Goal: Transaction & Acquisition: Download file/media

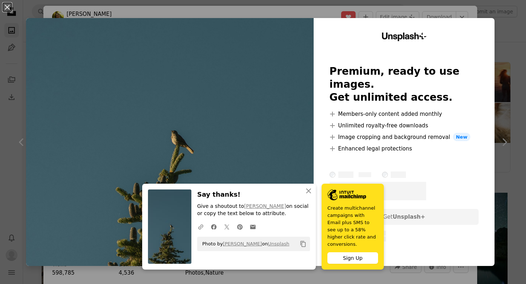
scroll to position [8613, 0]
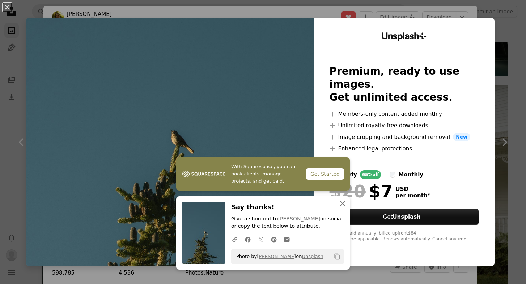
click at [345, 204] on icon "An X shape" at bounding box center [342, 204] width 9 height 9
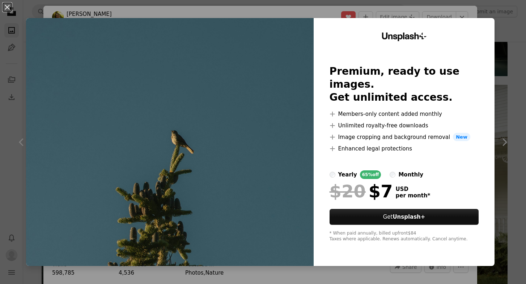
click at [361, 13] on div "An X shape Unsplash+ Premium, ready to use images. Get unlimited access. A plus…" at bounding box center [263, 142] width 526 height 284
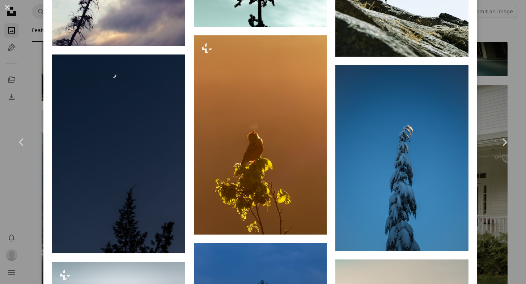
scroll to position [863, 0]
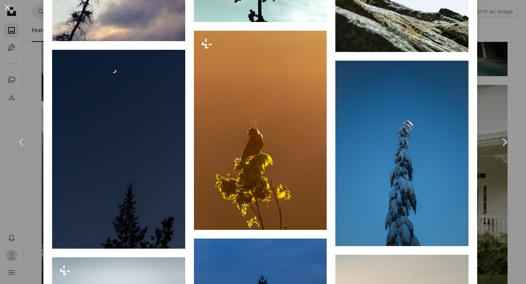
click at [504, 67] on div "An X shape Chevron left Chevron right [PERSON_NAME] Available for hire A checkm…" at bounding box center [263, 142] width 526 height 284
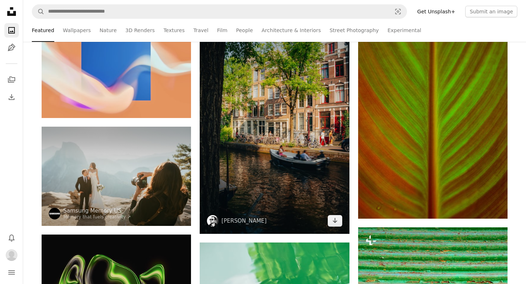
scroll to position [11120, 0]
